Goal: Information Seeking & Learning: Learn about a topic

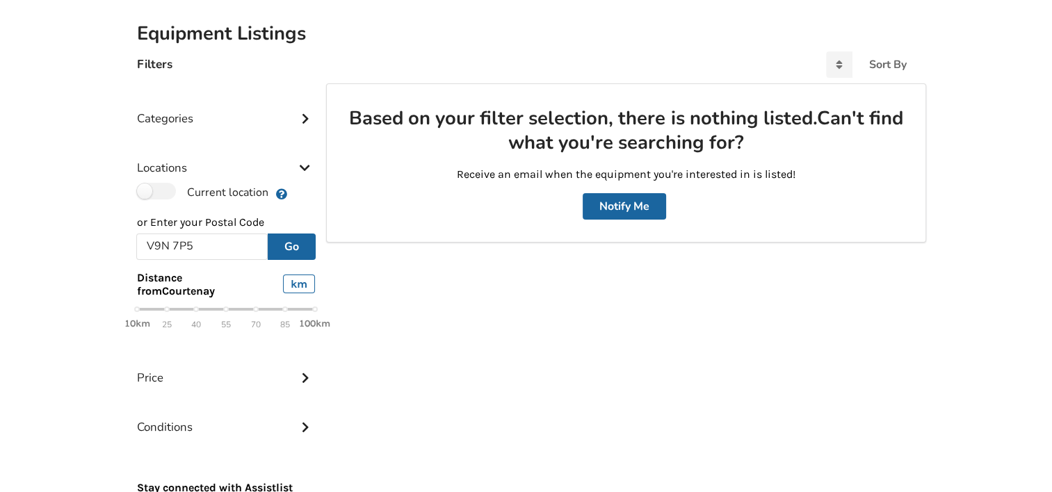
scroll to position [0, 0]
click at [226, 320] on span "55" at bounding box center [226, 325] width 10 height 16
click at [291, 245] on button "Go" at bounding box center [292, 247] width 48 height 26
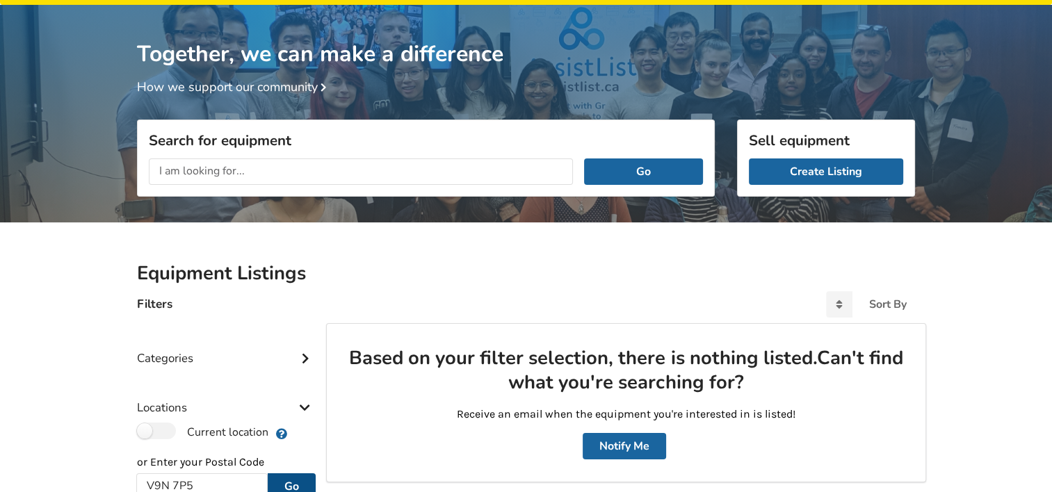
scroll to position [44, 0]
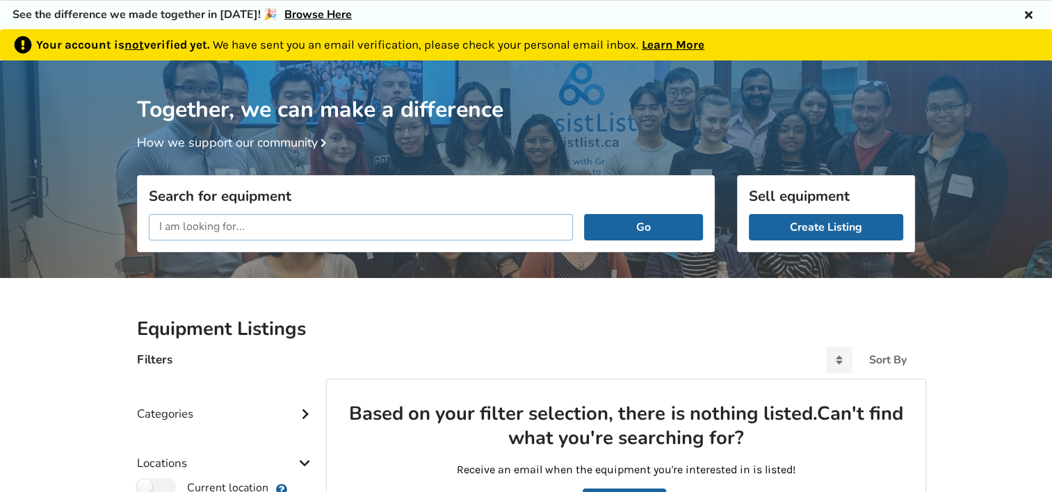
click at [362, 229] on input "text" at bounding box center [361, 227] width 424 height 26
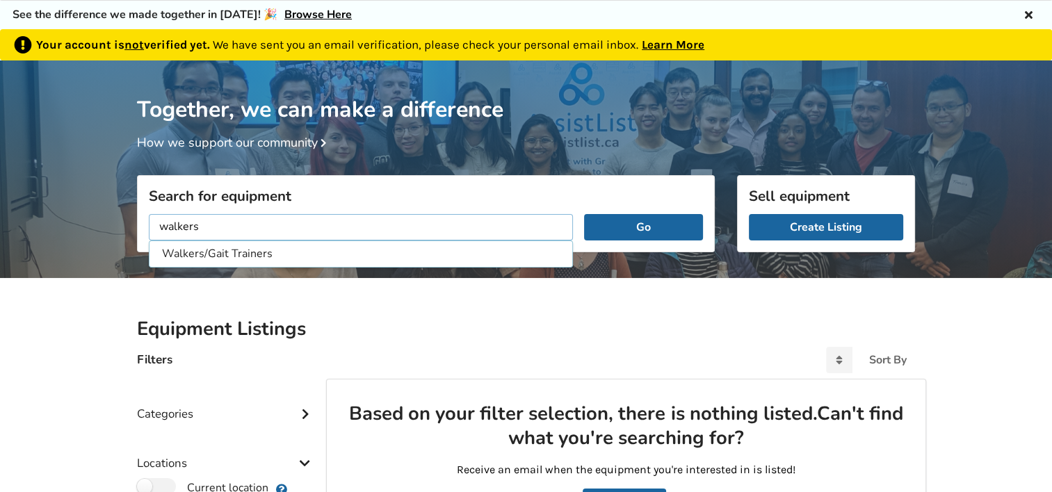
type input "walkers"
click at [584, 214] on button "Go" at bounding box center [643, 227] width 119 height 26
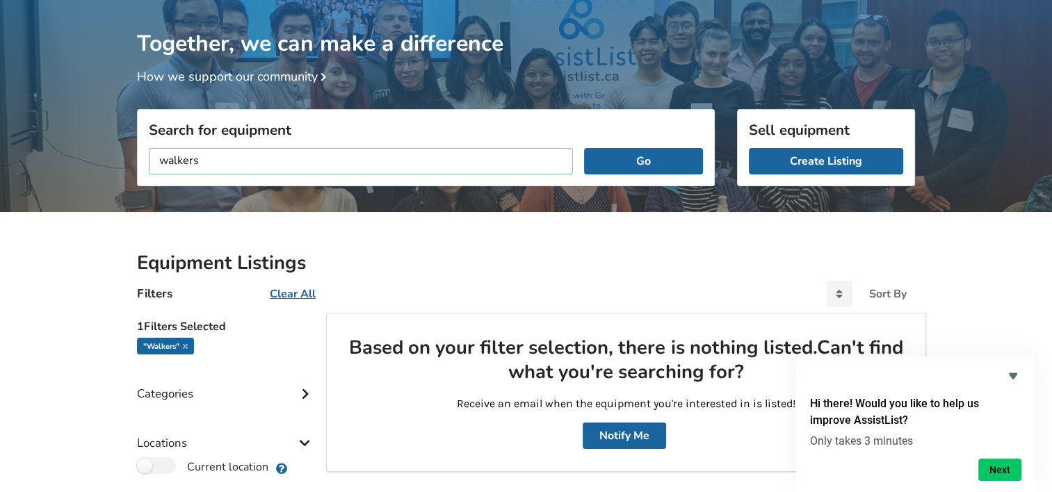
scroll to position [183, 0]
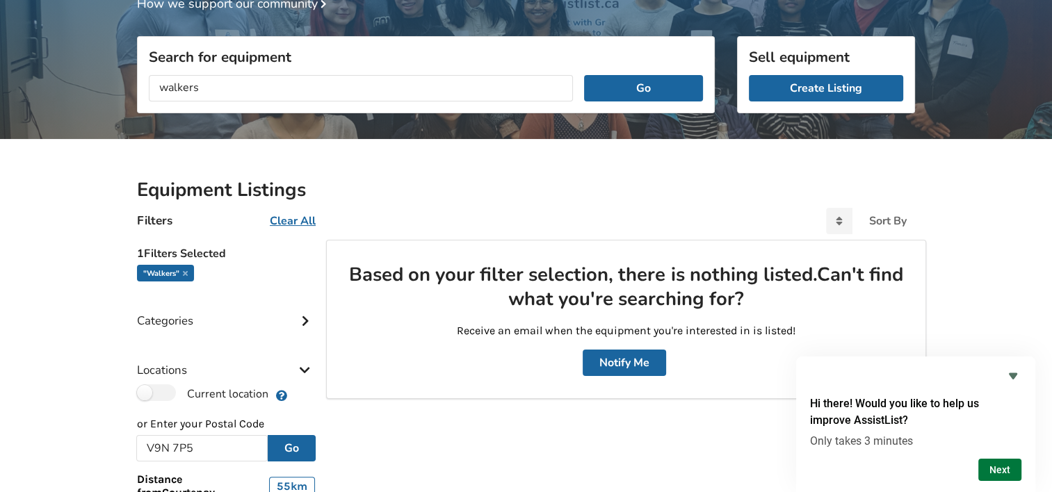
click at [990, 467] on button "Next" at bounding box center [1000, 470] width 43 height 22
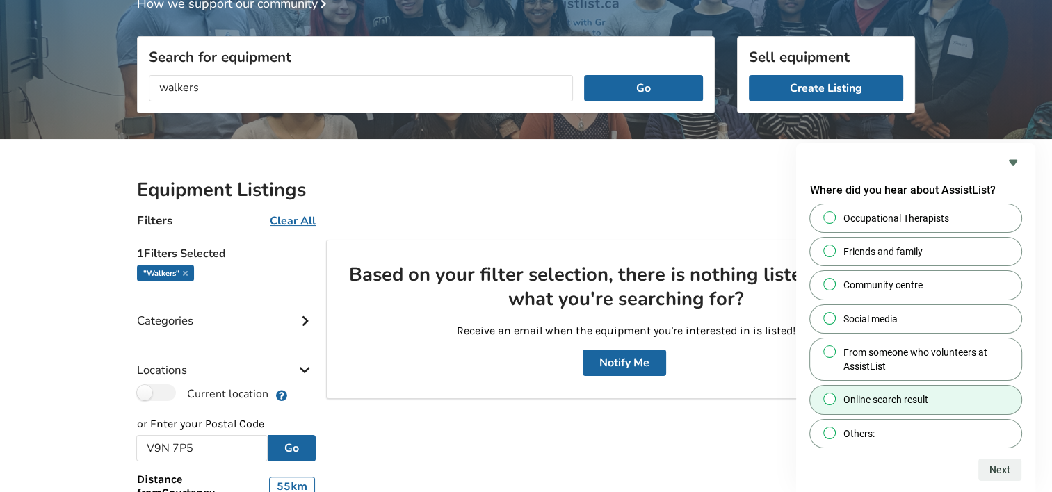
click at [828, 395] on input "Online search result" at bounding box center [830, 399] width 9 height 9
radio input "true"
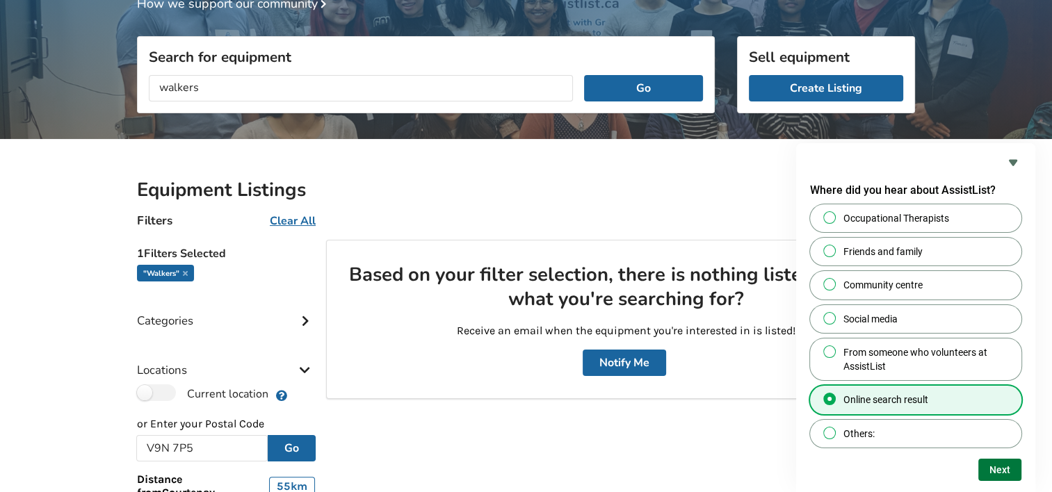
click at [1007, 467] on button "Next" at bounding box center [1000, 470] width 43 height 22
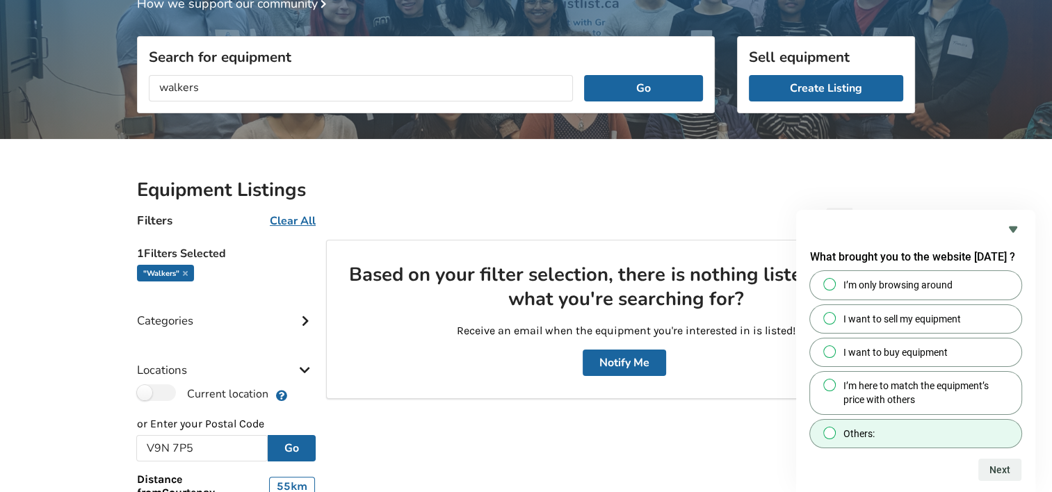
click at [827, 428] on span at bounding box center [830, 433] width 13 height 13
click at [827, 428] on input "Others:" at bounding box center [830, 432] width 9 height 9
radio input "true"
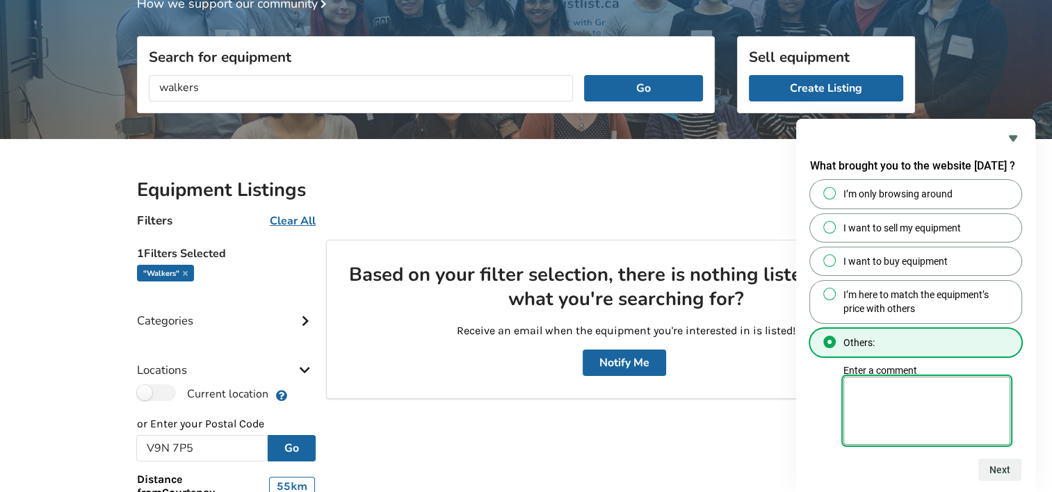
click at [861, 401] on textarea "Enter a comment" at bounding box center [927, 411] width 167 height 68
type textarea "AssistList sent me a message that walkers were available. But nothing came up."
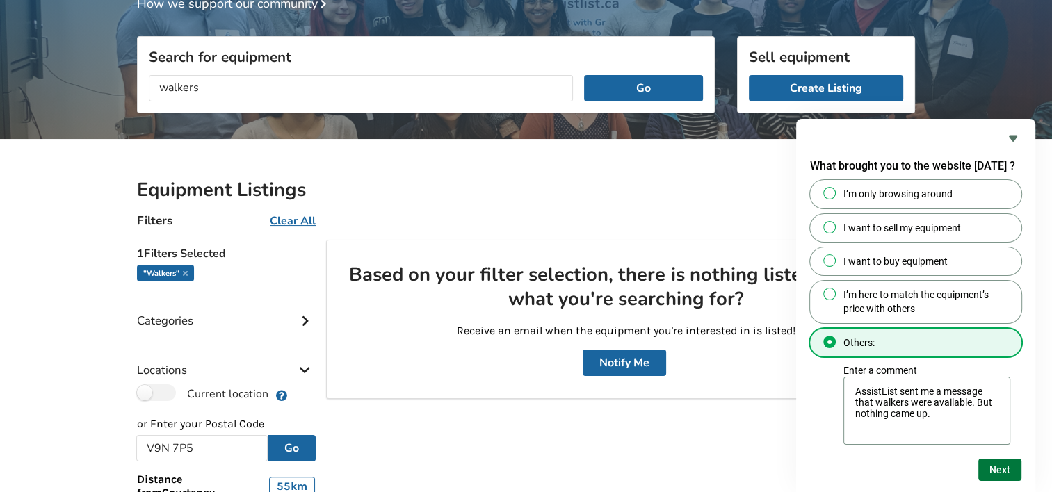
click at [1008, 474] on button "Next" at bounding box center [1000, 470] width 43 height 22
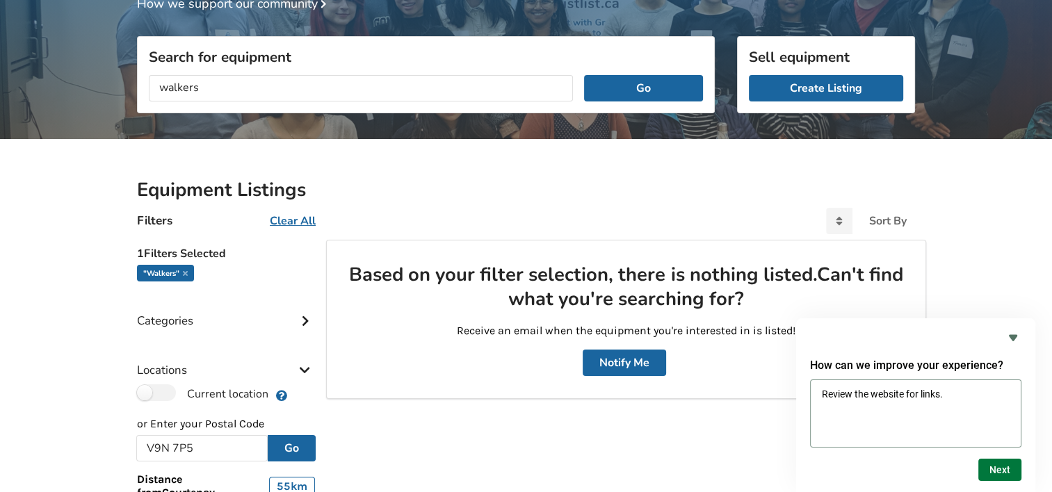
type textarea "Review the website for links."
click at [996, 467] on button "Next" at bounding box center [1000, 470] width 43 height 22
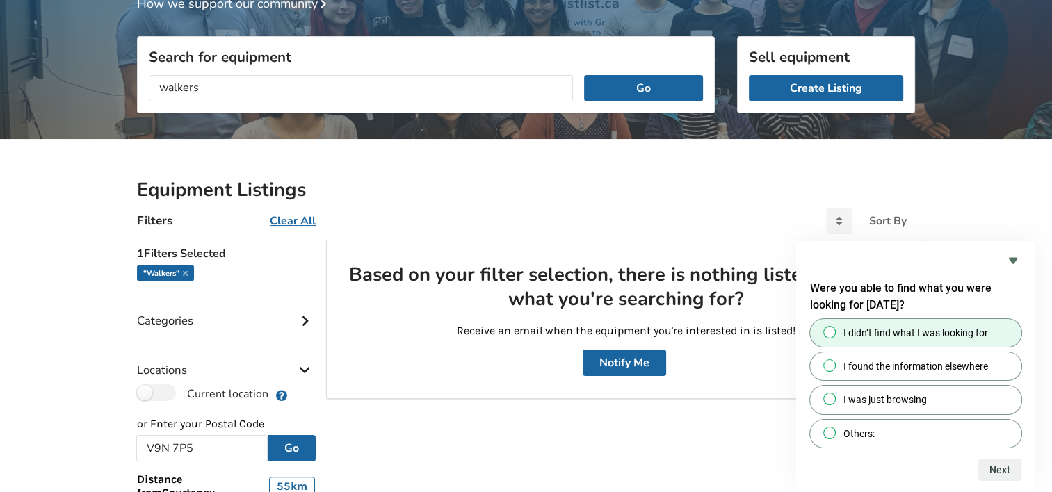
click at [832, 331] on input "I didn’t find what I was looking for" at bounding box center [830, 332] width 9 height 9
radio input "true"
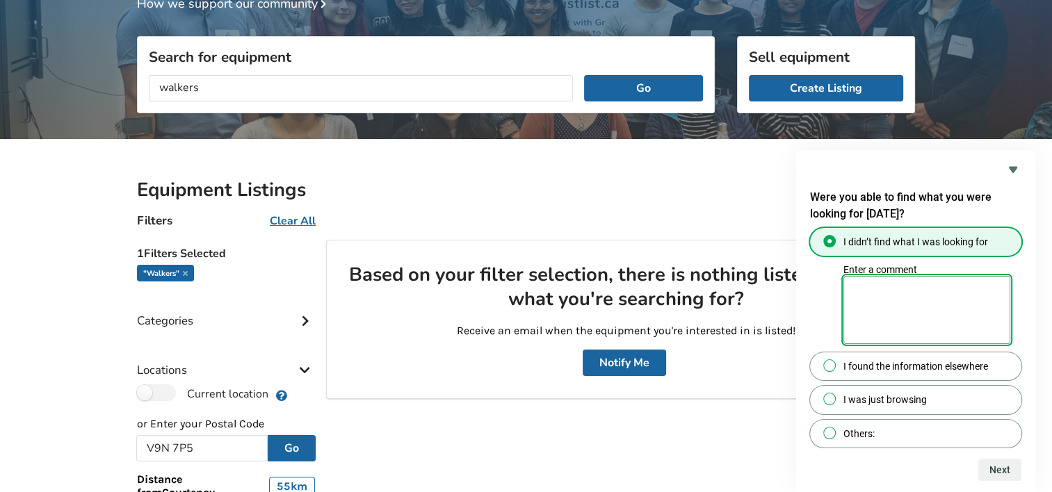
click at [862, 293] on textarea "Enter a comment" at bounding box center [927, 310] width 167 height 68
type textarea "Items were listed for me in the email, but nothing came up when i entered the s…"
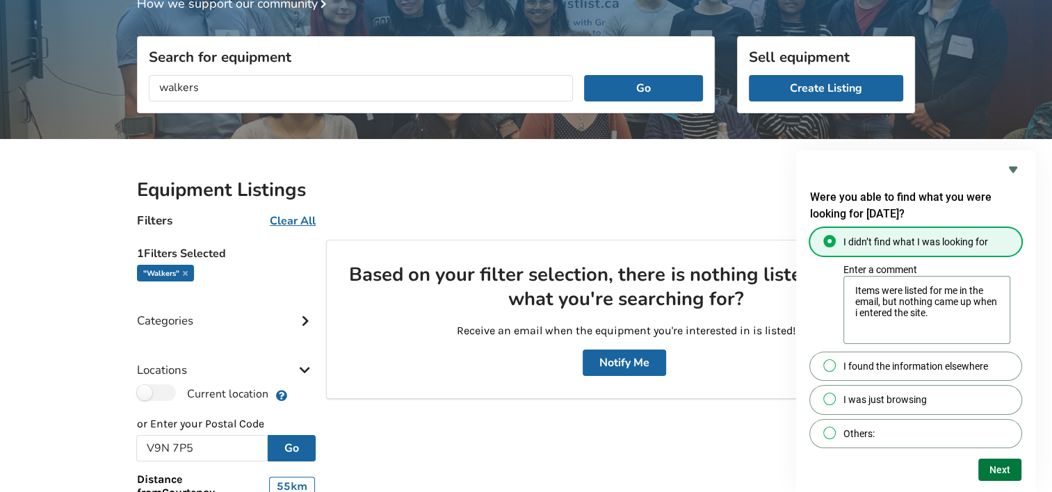
click at [1010, 464] on button "Next" at bounding box center [1000, 470] width 43 height 22
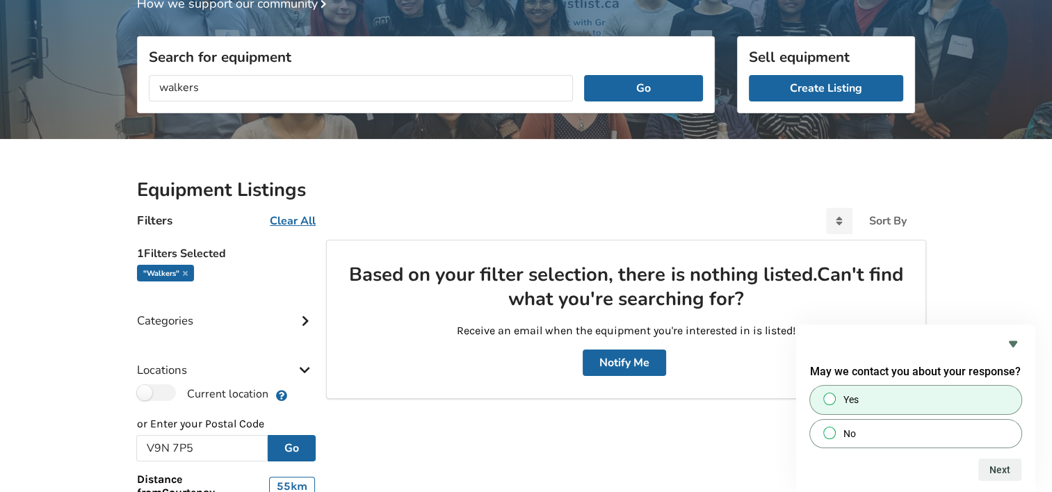
click at [830, 392] on div at bounding box center [829, 399] width 17 height 14
click at [830, 395] on input "Yes" at bounding box center [830, 399] width 9 height 9
radio input "true"
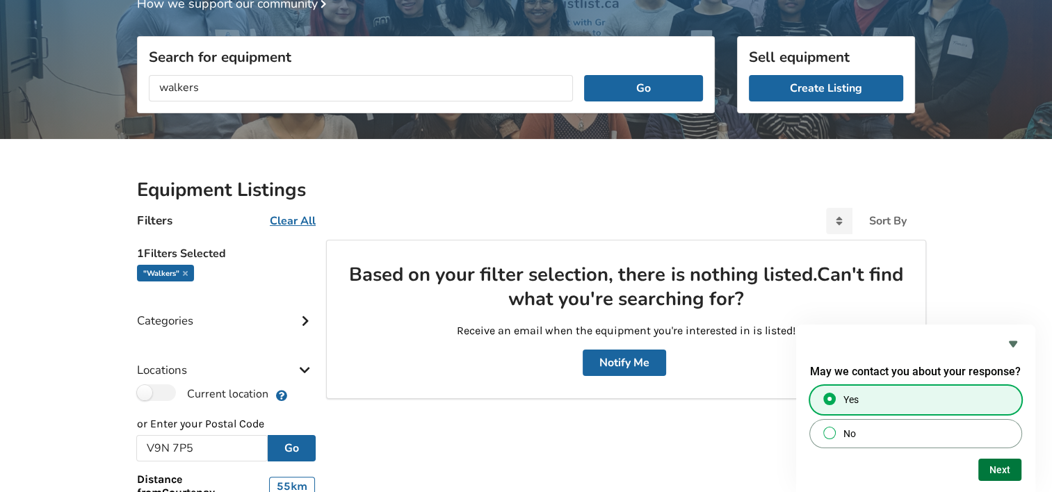
click at [1004, 469] on button "Next" at bounding box center [1000, 470] width 43 height 22
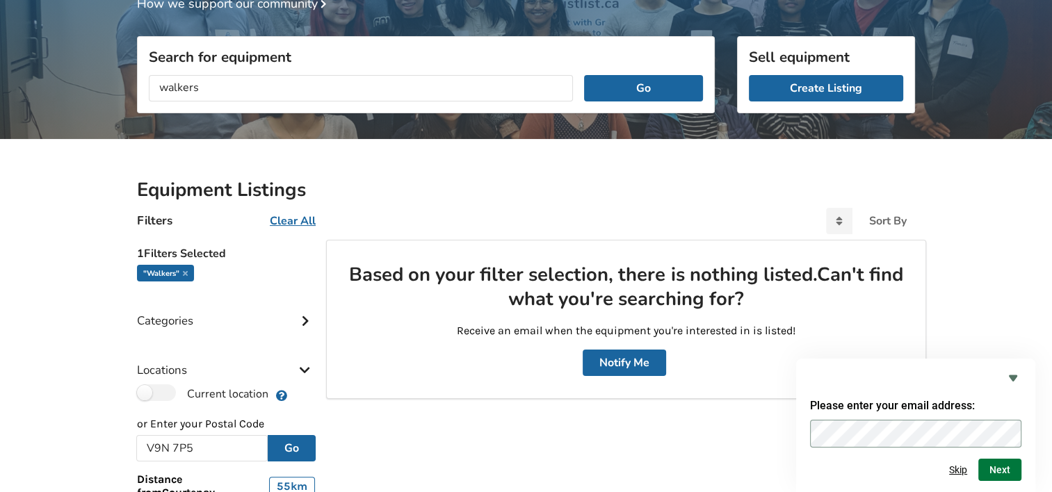
click at [1009, 469] on button "Next" at bounding box center [1000, 470] width 43 height 22
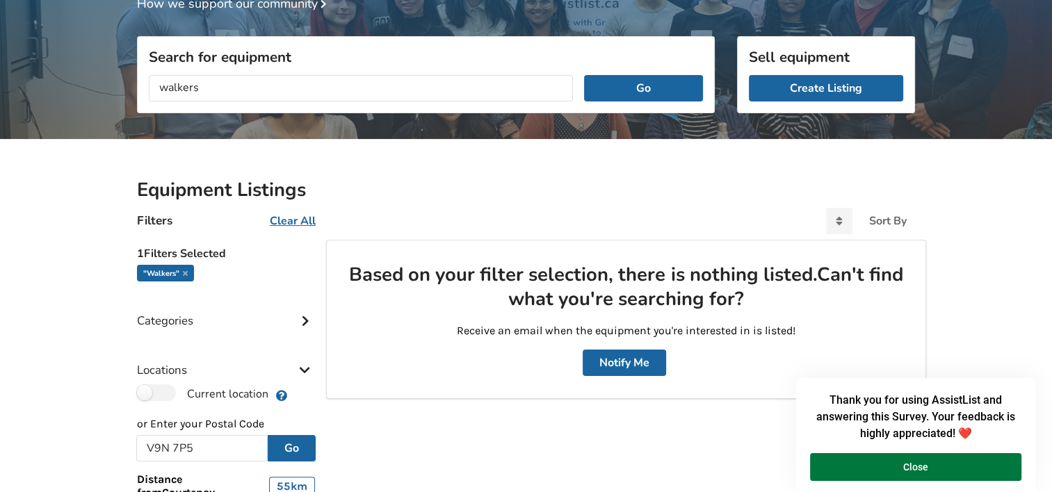
click at [940, 472] on button "Close" at bounding box center [915, 468] width 211 height 28
